Goal: Information Seeking & Learning: Check status

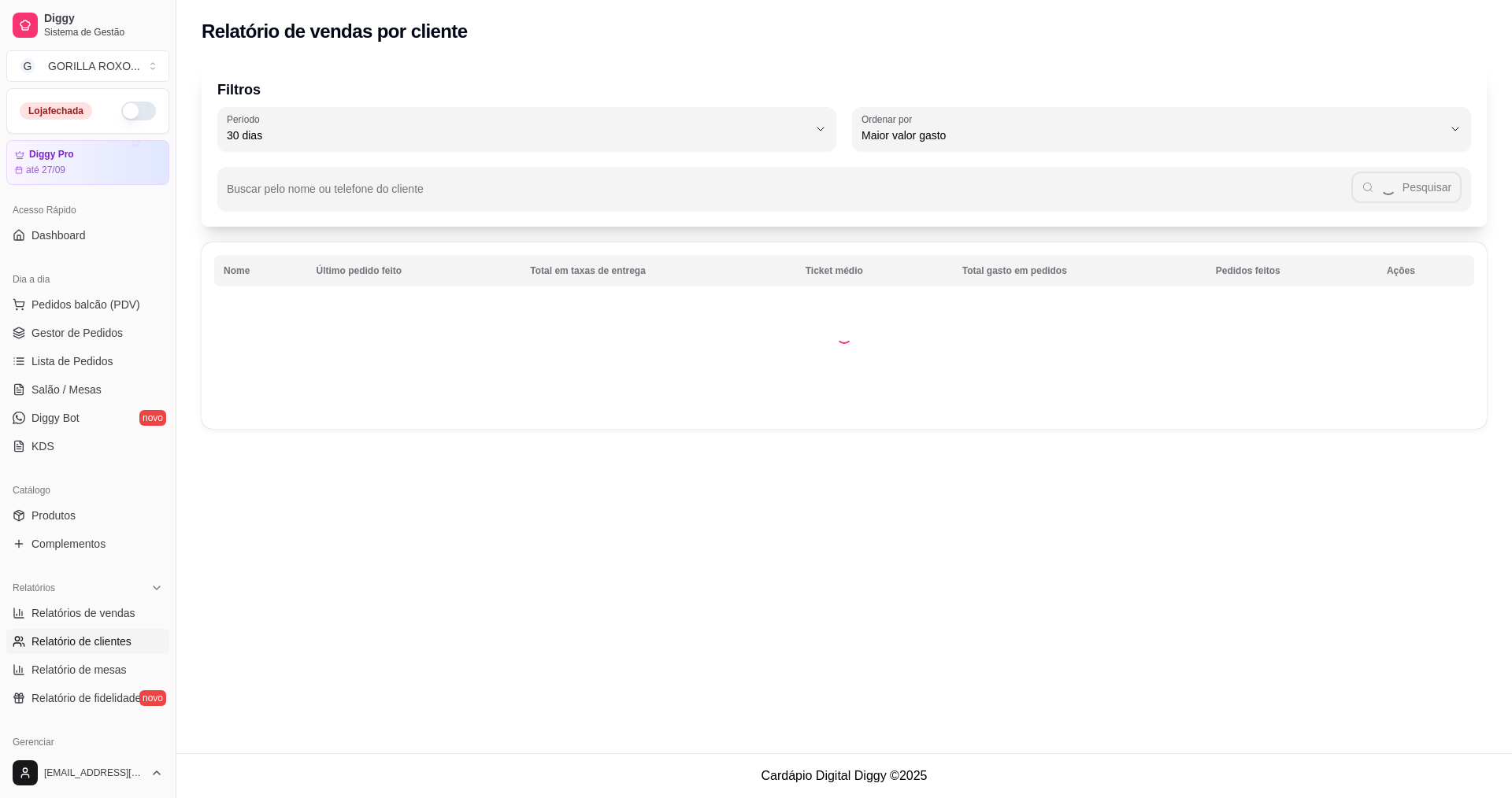
select select "30"
select select "HIGHEST_TOTAL_SPENT_WITH_ORDERS"
click at [85, 678] on link "Relatório de mesas" at bounding box center [88, 670] width 163 height 25
select select "TOTAL_OF_ORDERS"
select select "7"
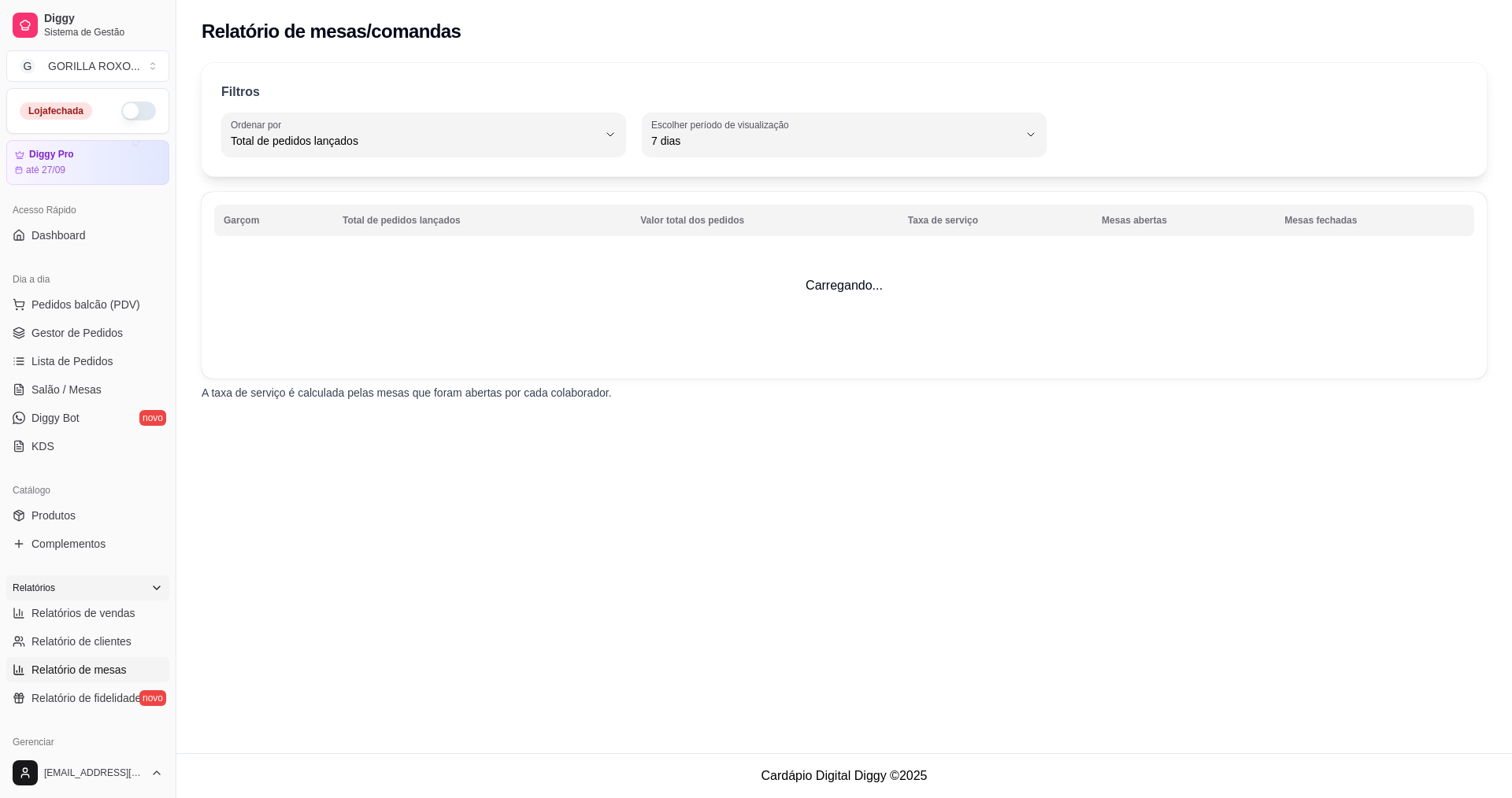
click at [92, 589] on div "Relatórios" at bounding box center [88, 588] width 163 height 25
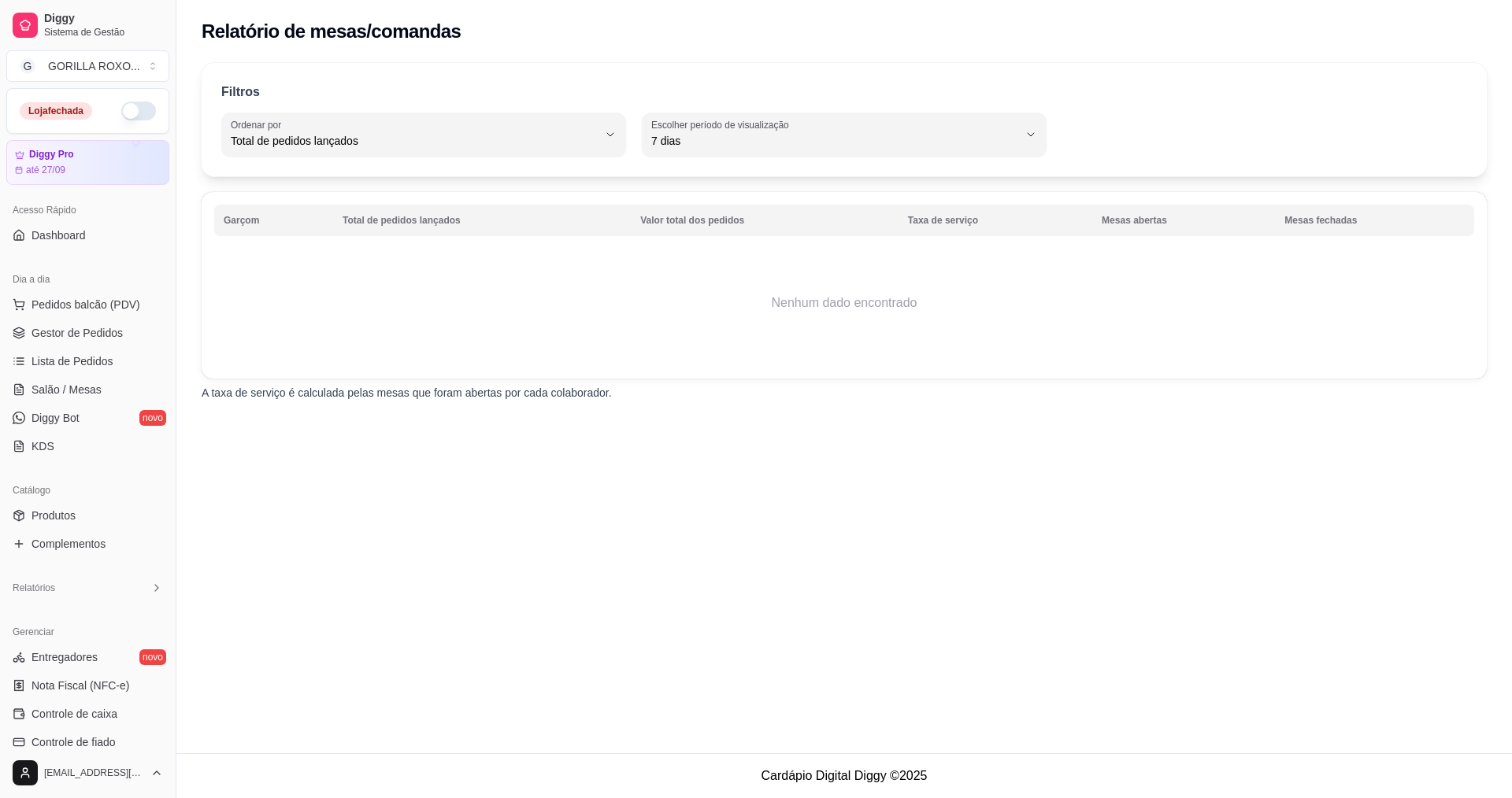
click at [99, 567] on div "Loja fechada Diggy Pro até 27/09 Acesso Rápido Dashboard Dia a dia Pedidos balc…" at bounding box center [88, 418] width 175 height 659
click at [97, 586] on div "Relatórios" at bounding box center [88, 588] width 163 height 25
click at [94, 603] on link "Relatórios de vendas" at bounding box center [88, 613] width 163 height 25
select select "ALL"
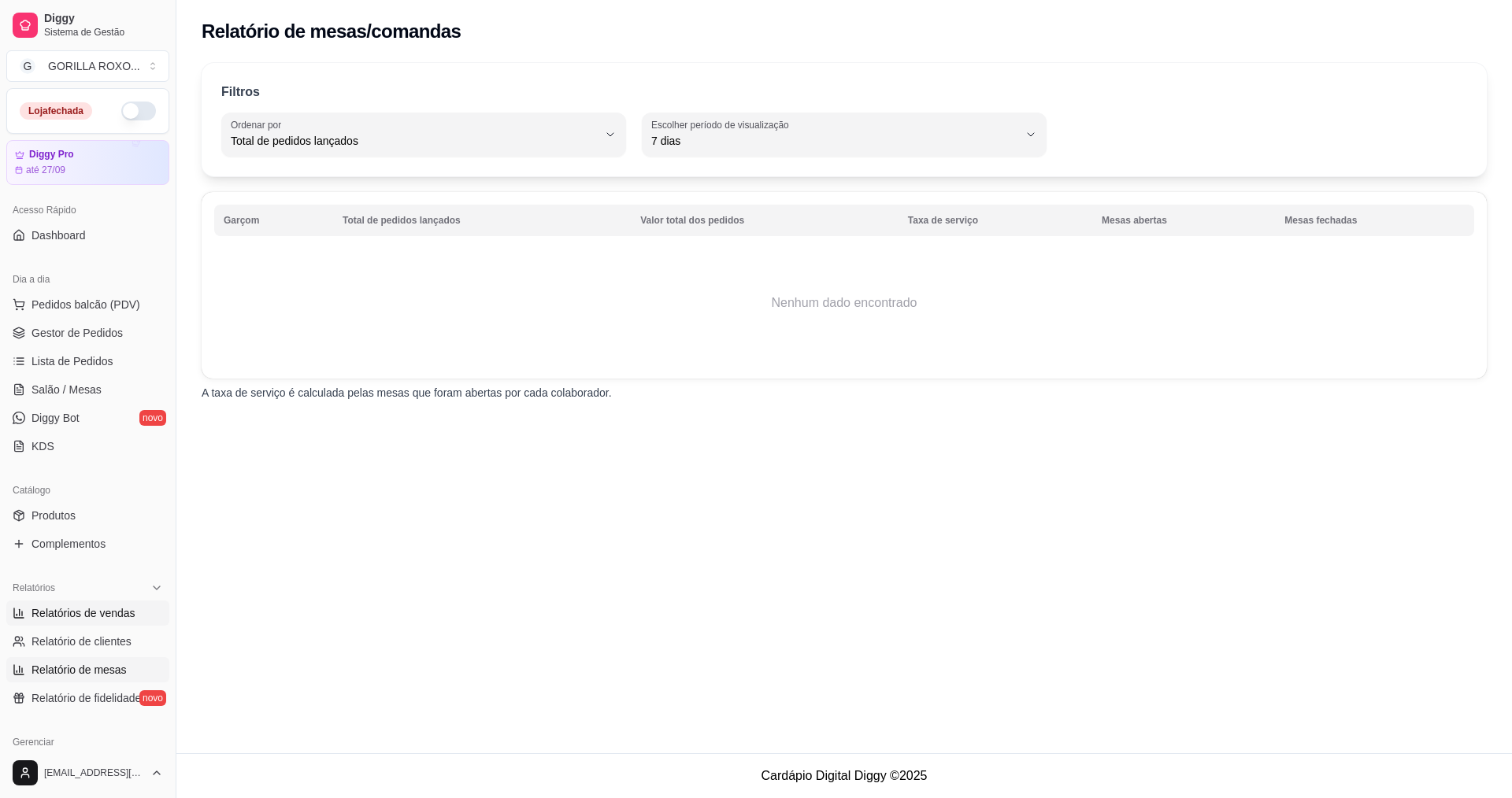
select select "0"
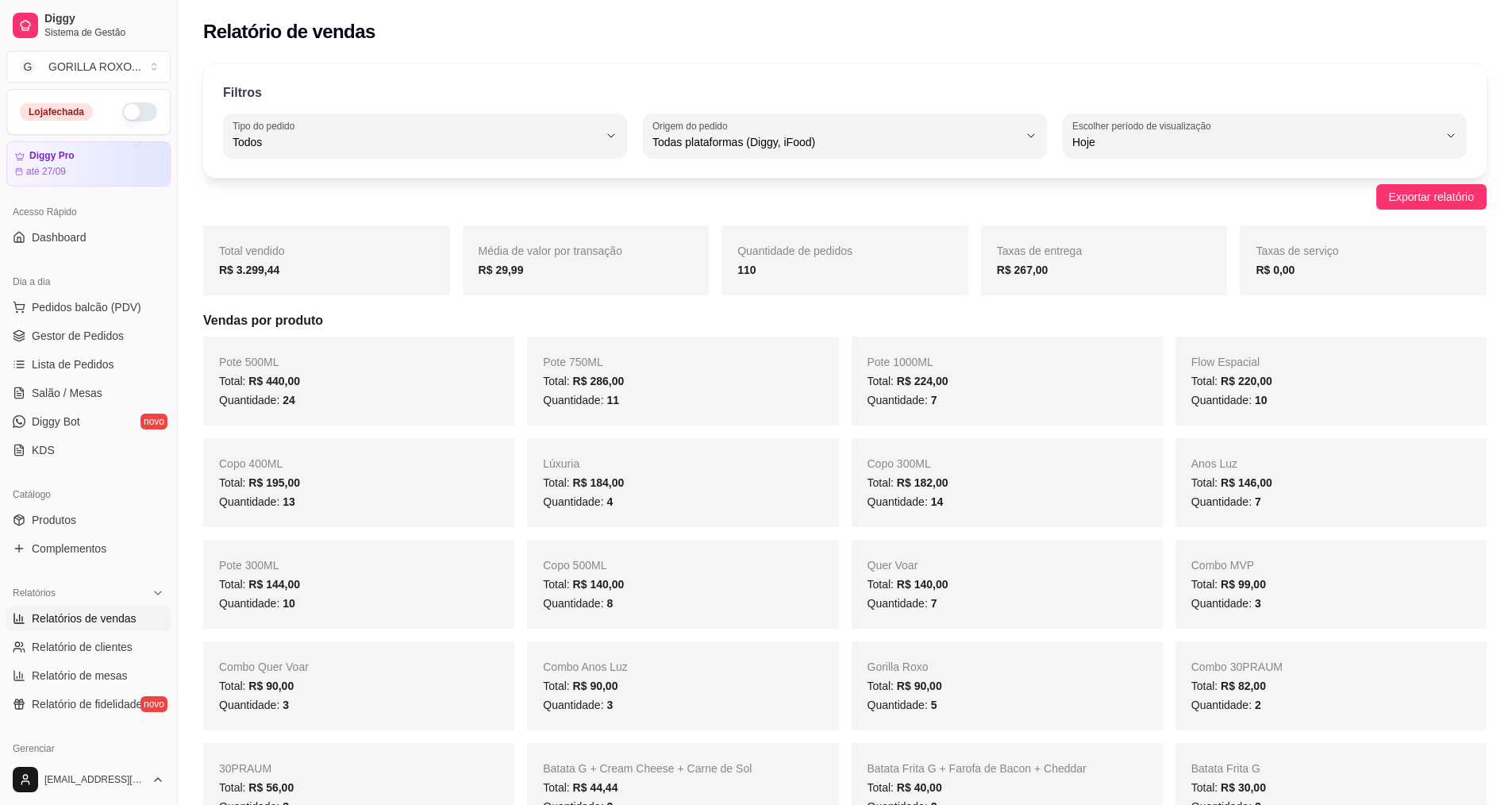
click at [130, 99] on div "Loja fechada" at bounding box center [88, 111] width 163 height 45
click at [128, 113] on button "button" at bounding box center [139, 111] width 35 height 19
click at [135, 111] on button "button" at bounding box center [139, 111] width 35 height 19
